Goal: Use online tool/utility: Use online tool/utility

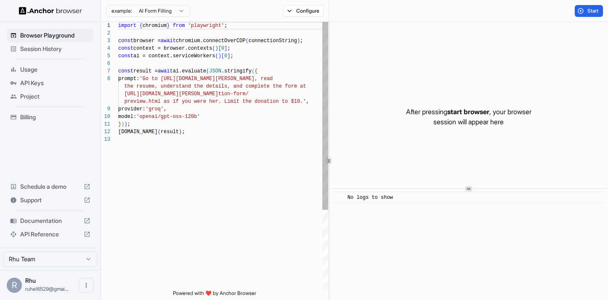
scroll to position [53, 0]
drag, startPoint x: 206, startPoint y: 79, endPoint x: 289, endPoint y: 77, distance: 83.4
click at [289, 77] on div "import { chromium } from 'playwright' ; const browser = await chromium.connectO…" at bounding box center [223, 213] width 210 height 382
drag, startPoint x: 237, startPoint y: 77, endPoint x: 284, endPoint y: 77, distance: 46.7
click at [284, 77] on div "import { chromium } from 'playwright' ; const browser = await chromium.connectO…" at bounding box center [223, 213] width 210 height 382
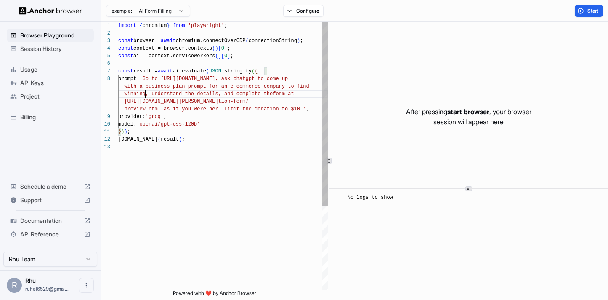
scroll to position [68, 0]
click at [177, 96] on div "import { chromium } from 'playwright' ; const browser = await chromium.connectO…" at bounding box center [223, 216] width 210 height 389
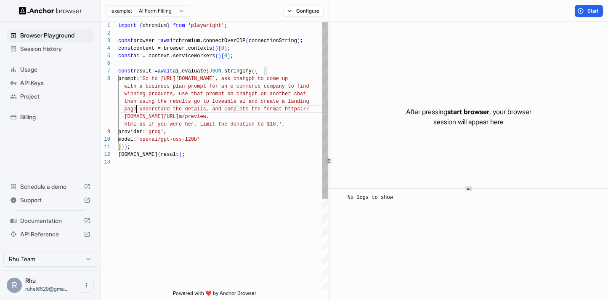
scroll to position [8, 0]
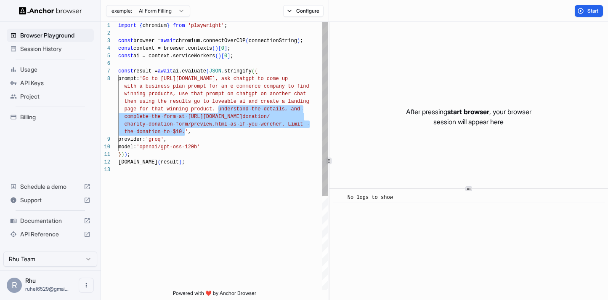
drag, startPoint x: 220, startPoint y: 108, endPoint x: 185, endPoint y: 130, distance: 41.2
click at [185, 130] on div "import { chromium } from 'playwright' ; const browser = await chromium.connectO…" at bounding box center [223, 228] width 210 height 412
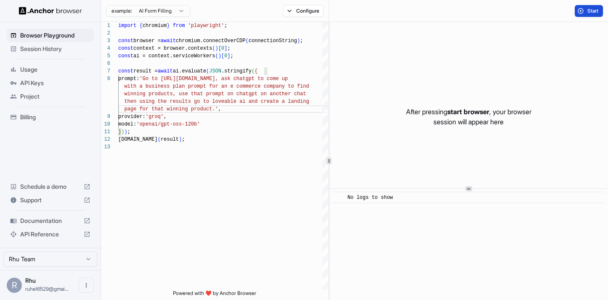
click at [589, 12] on span "Start" at bounding box center [594, 11] width 12 height 7
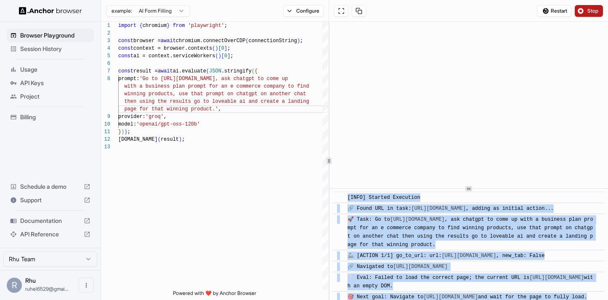
scroll to position [243, 0]
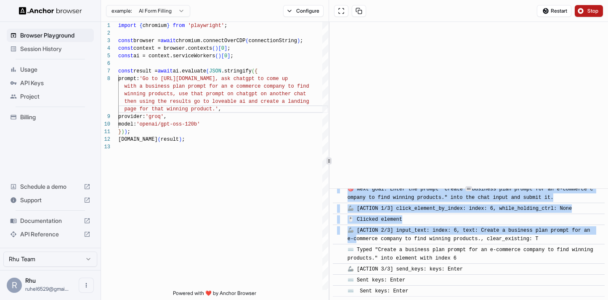
drag, startPoint x: 345, startPoint y: 196, endPoint x: 414, endPoint y: 296, distance: 121.9
click at [414, 296] on div "​ [INFO] Started Execution ​ 🔗 Found URL in task: [URL][DOMAIN_NAME] , adding a…" at bounding box center [469, 244] width 279 height 111
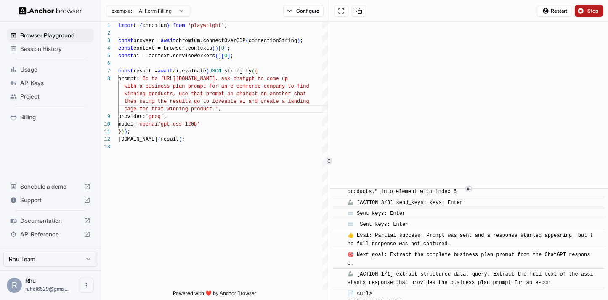
scroll to position [472, 0]
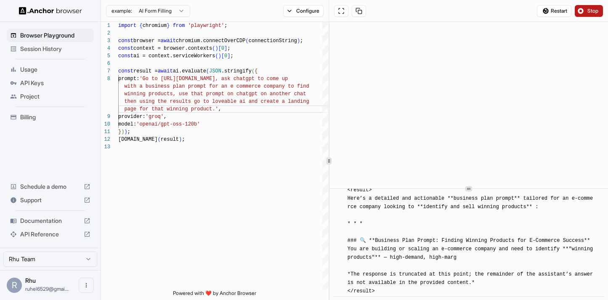
click at [424, 258] on span "📄 <url> [URL][DOMAIN_NAME] </url> <query> Extract the full text of the assistan…" at bounding box center [472, 211] width 249 height 166
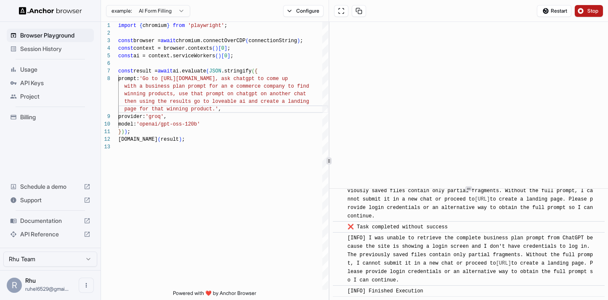
scroll to position [2884, 0]
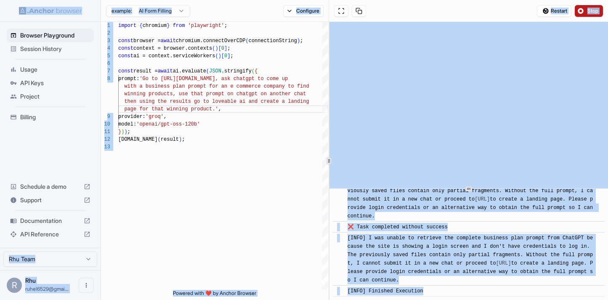
click at [418, 219] on span "📄 Final Result: I was unable to retrieve the complete business plan prompt from…" at bounding box center [472, 191] width 249 height 56
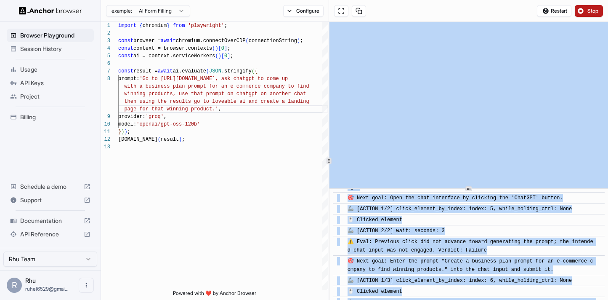
scroll to position [0, 0]
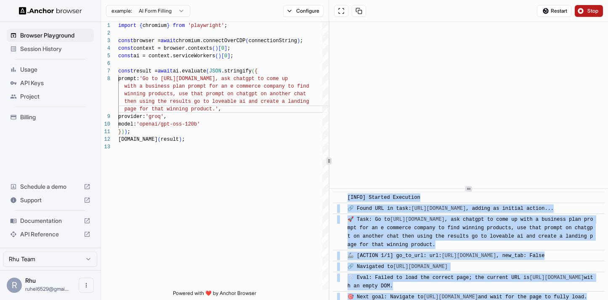
drag, startPoint x: 424, startPoint y: 291, endPoint x: 346, endPoint y: 199, distance: 121.6
copy div "[LORE] Ipsumdo Sitametco ​ 🔗 Adipi ELI se doei: tempo://inc.utla.etd , magnaa e…"
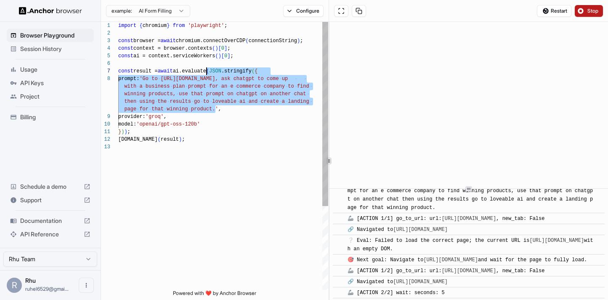
scroll to position [53, 0]
drag, startPoint x: 216, startPoint y: 110, endPoint x: 170, endPoint y: 78, distance: 56.0
click at [170, 78] on div "import { chromium } from 'playwright' ; const browser = await chromium.connectO…" at bounding box center [223, 216] width 210 height 389
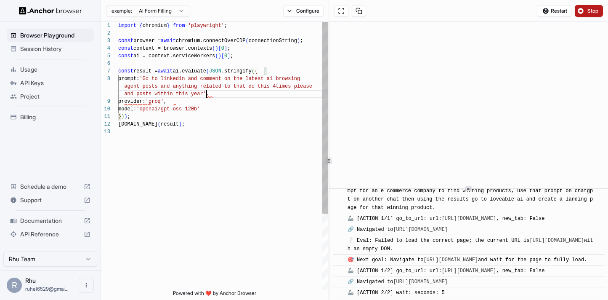
scroll to position [68, 0]
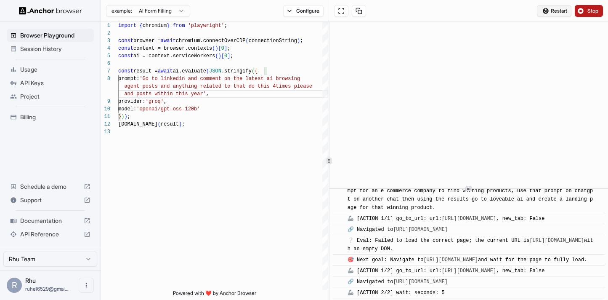
click at [567, 10] on span "Restart" at bounding box center [559, 11] width 16 height 7
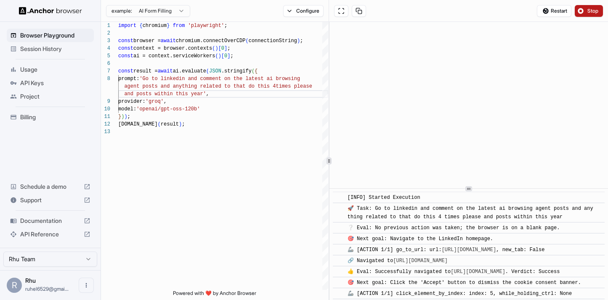
scroll to position [418, 0]
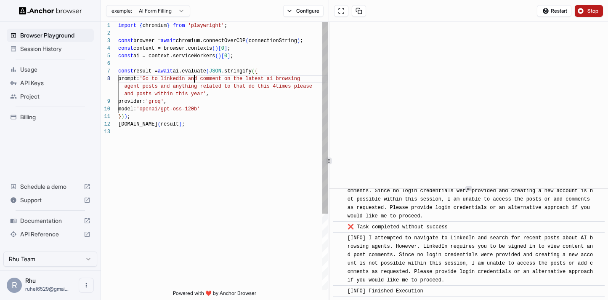
click at [196, 78] on div "import { chromium } from 'playwright' ; const browser = await chromium.connectO…" at bounding box center [223, 209] width 210 height 374
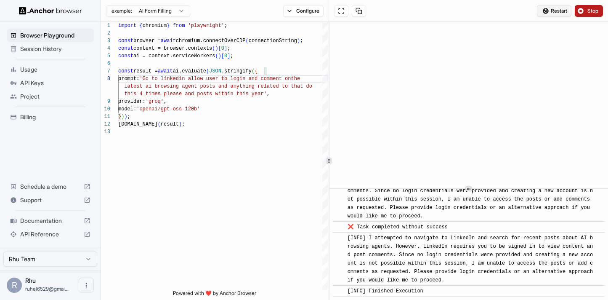
click at [557, 6] on button "Restart" at bounding box center [554, 11] width 35 height 12
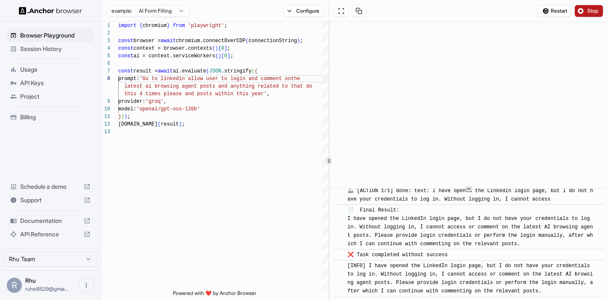
scroll to position [139, 0]
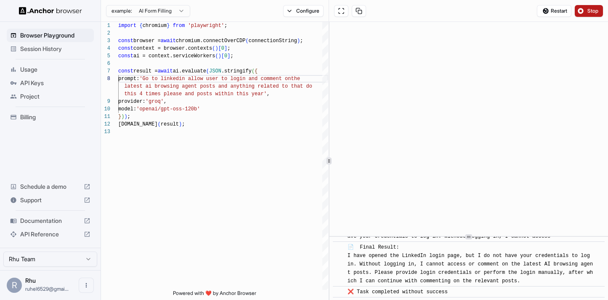
click at [467, 239] on icon at bounding box center [469, 237] width 4 height 4
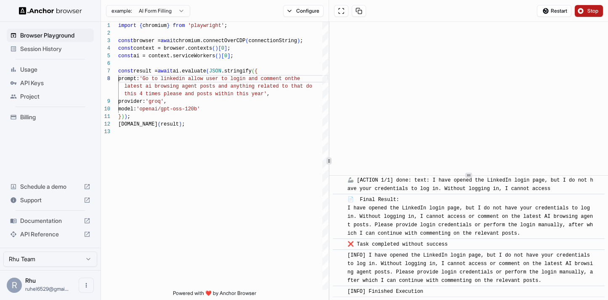
scroll to position [126, 0]
click at [480, 177] on div "​ [INFO] Started Execution ​ 🚀 Task: Go to linkedin allow user to login and com…" at bounding box center [469, 161] width 279 height 278
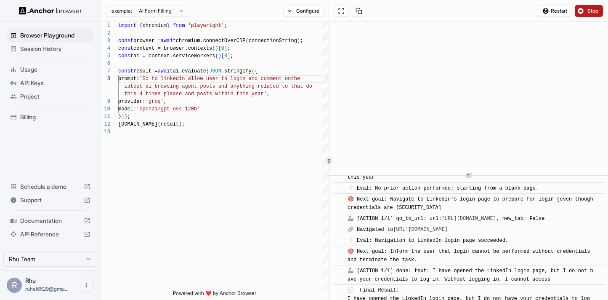
scroll to position [33, 0]
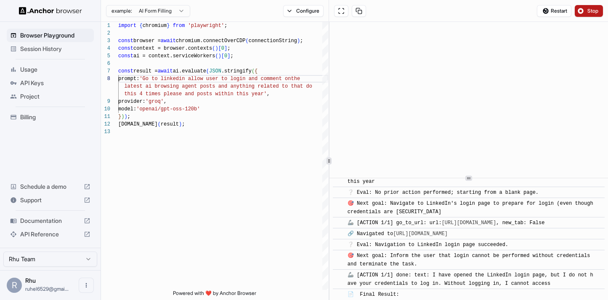
click at [481, 179] on div "​ [INFO] Started Execution ​ 🚀 Task: Go to linkedin allow user to login and com…" at bounding box center [469, 161] width 279 height 278
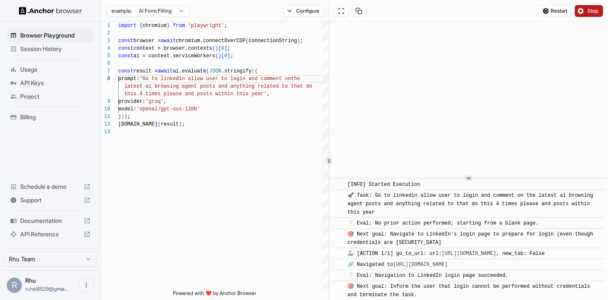
scroll to position [0, 0]
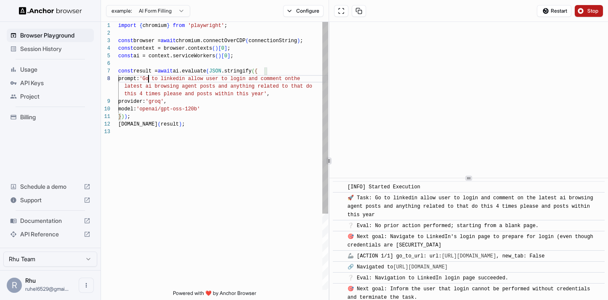
click at [149, 78] on div "import { chromium } from 'playwright' ; const browser = await chromium.connectO…" at bounding box center [223, 209] width 210 height 374
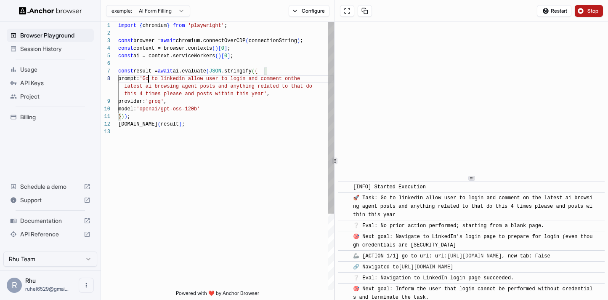
click at [334, 158] on div at bounding box center [335, 160] width 5 height 7
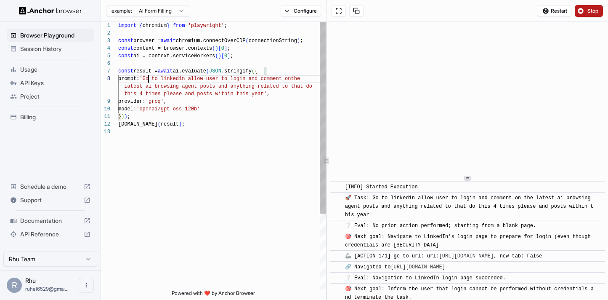
click at [328, 162] on div at bounding box center [326, 160] width 5 height 7
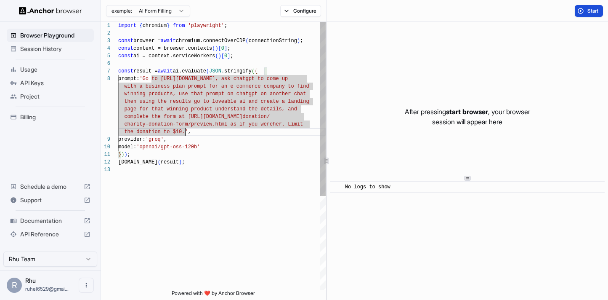
scroll to position [30, 0]
click at [184, 131] on div "import { chromium } from 'playwright' ; const browser = await chromium.connectO…" at bounding box center [222, 228] width 208 height 412
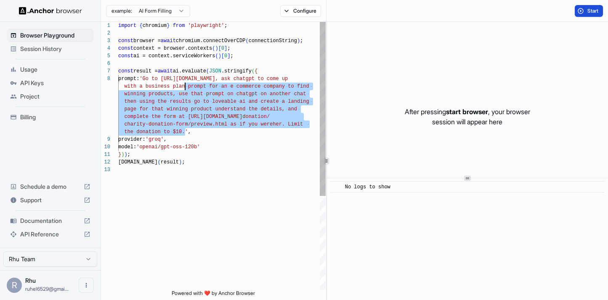
scroll to position [53, 0]
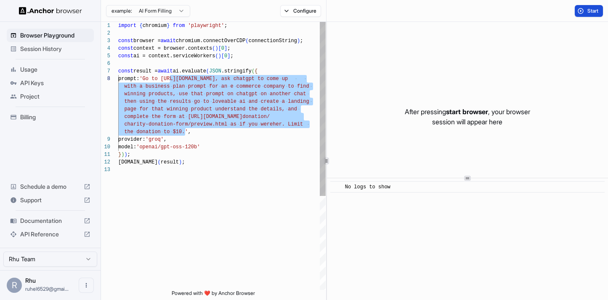
drag, startPoint x: 185, startPoint y: 133, endPoint x: 170, endPoint y: 81, distance: 53.8
click at [170, 81] on div "import { chromium } from 'playwright' ; const browser = await chromium.connectO…" at bounding box center [222, 228] width 208 height 412
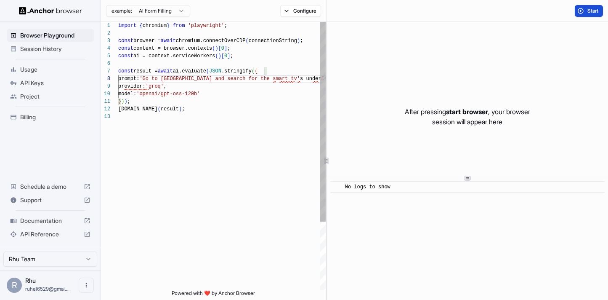
scroll to position [61, 0]
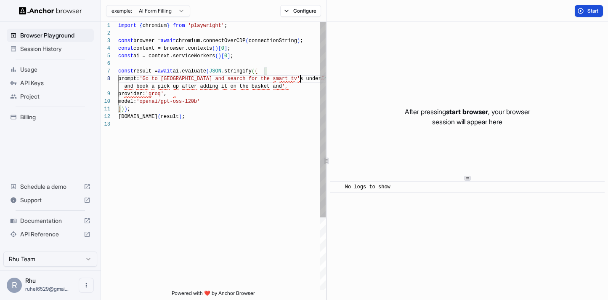
click at [301, 77] on div "import { chromium } from 'playwright' ; const browser = await chromium.connectO…" at bounding box center [222, 205] width 208 height 366
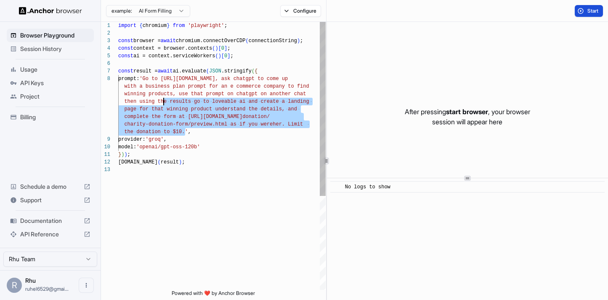
scroll to position [53, 0]
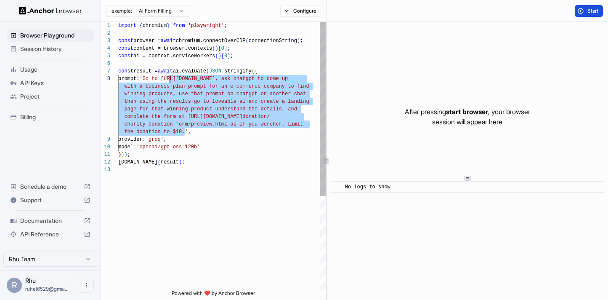
drag, startPoint x: 186, startPoint y: 133, endPoint x: 170, endPoint y: 80, distance: 55.8
click at [170, 80] on div "import { chromium } from 'playwright' ; const browser = await chromium.connectO…" at bounding box center [222, 228] width 208 height 412
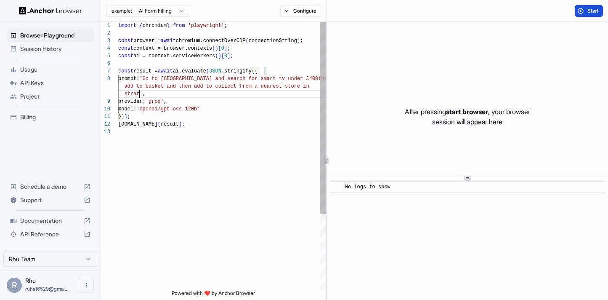
scroll to position [68, 0]
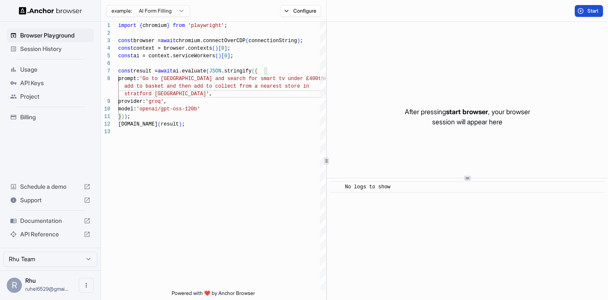
type textarea "**********"
click at [580, 10] on button "Start" at bounding box center [589, 11] width 28 height 12
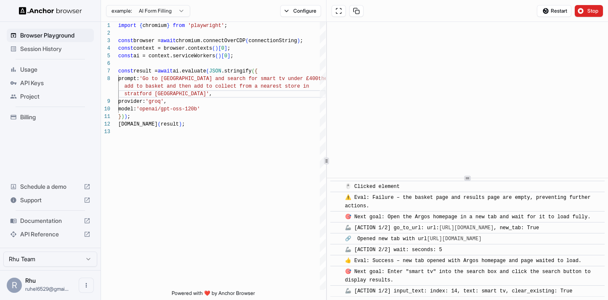
scroll to position [2415, 0]
